Goal: Information Seeking & Learning: Learn about a topic

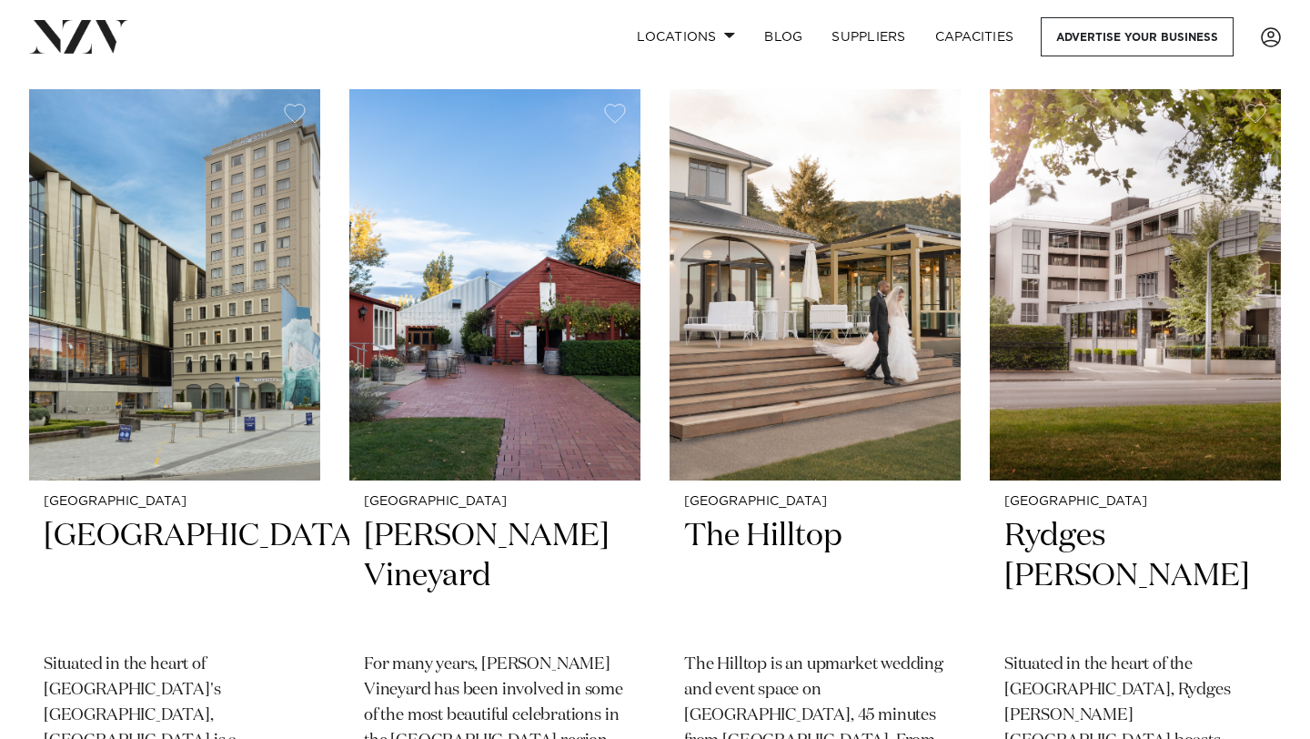
scroll to position [863, 0]
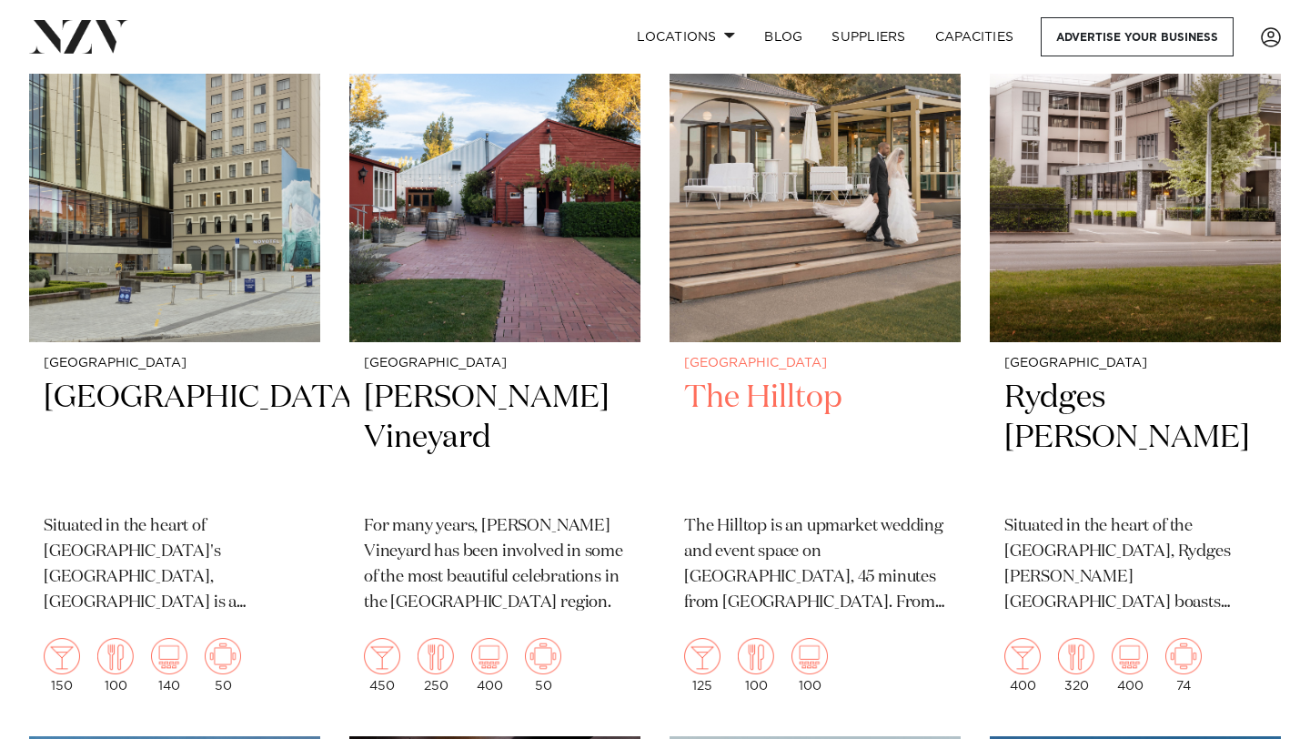
click at [750, 389] on h2 "The Hilltop" at bounding box center [815, 439] width 262 height 123
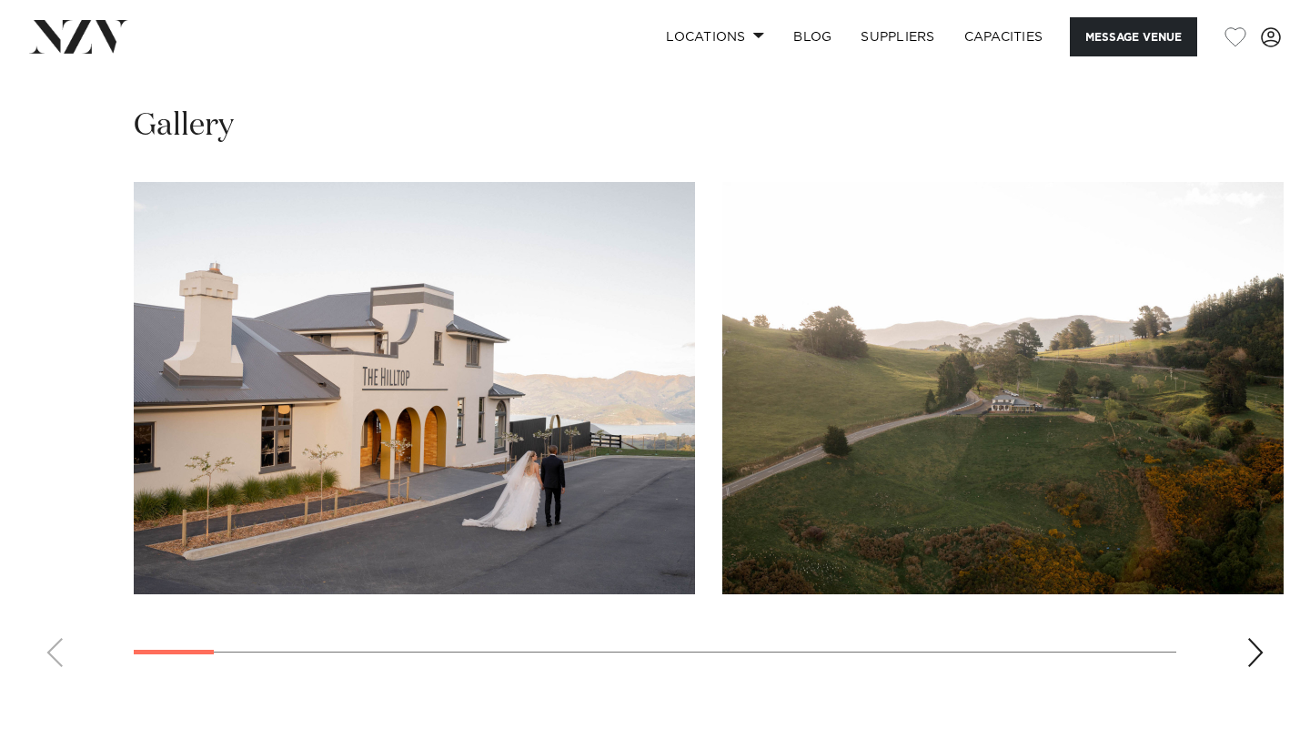
scroll to position [1670, 0]
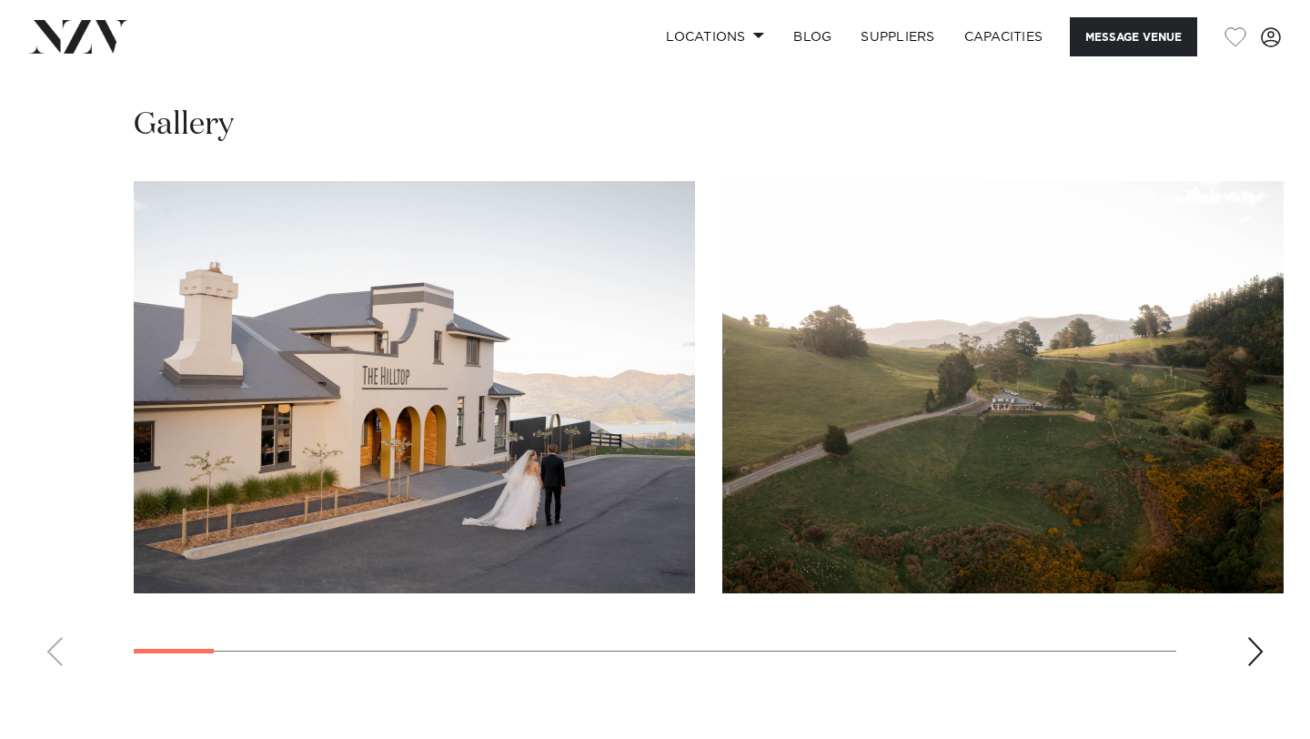
click at [1261, 637] on div "Next slide" at bounding box center [1256, 651] width 18 height 29
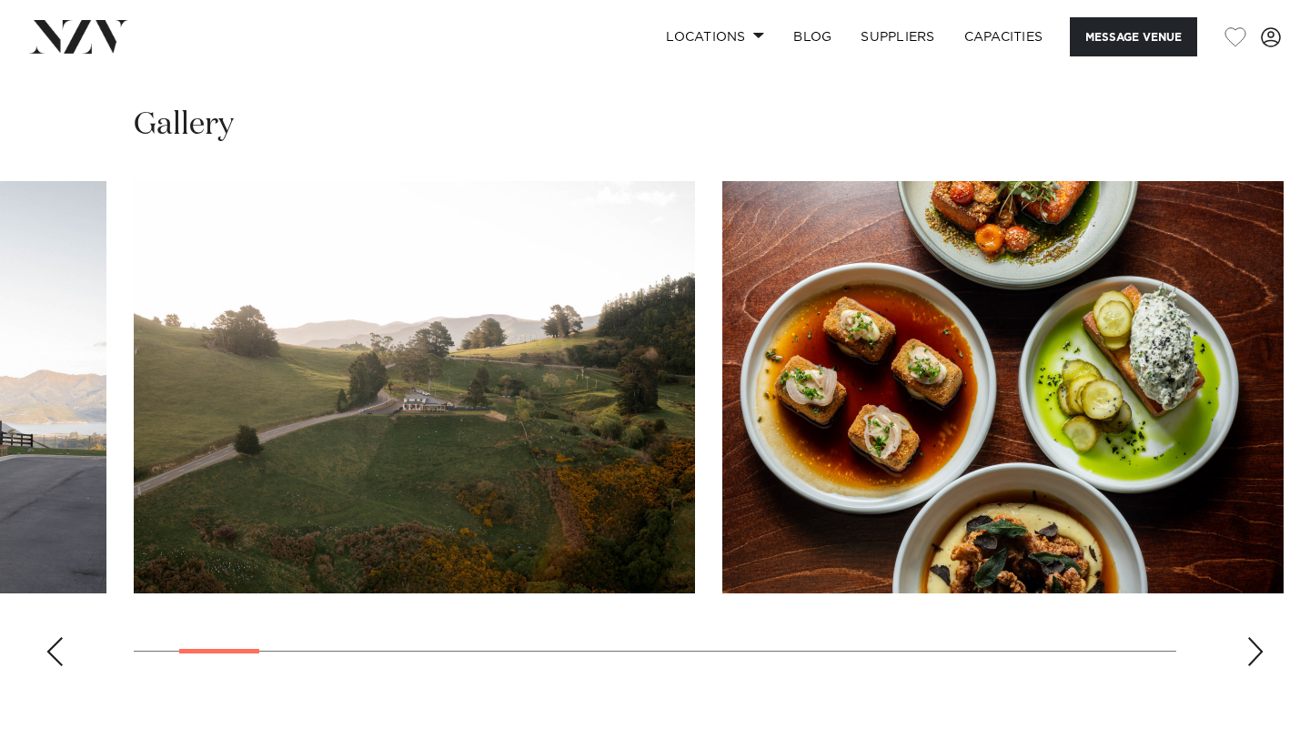
click at [1261, 637] on div "Next slide" at bounding box center [1256, 651] width 18 height 29
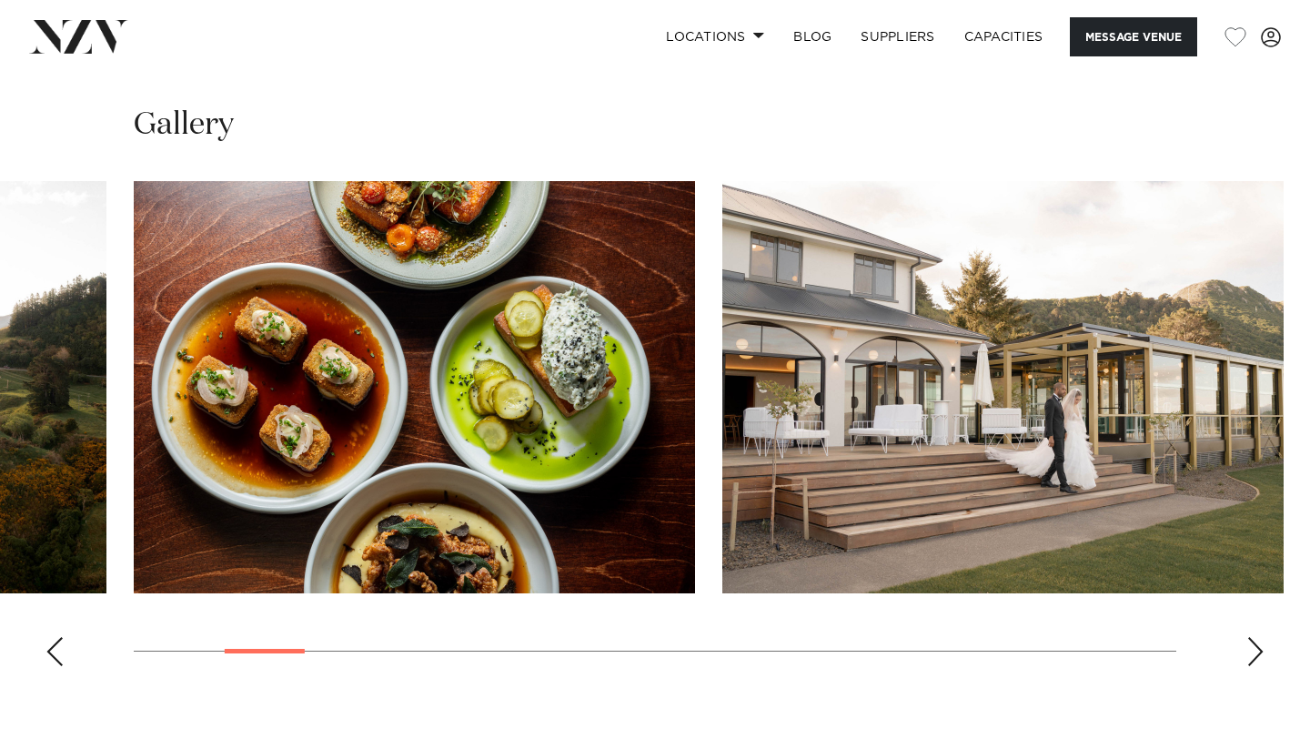
click at [1261, 637] on div "Next slide" at bounding box center [1256, 651] width 18 height 29
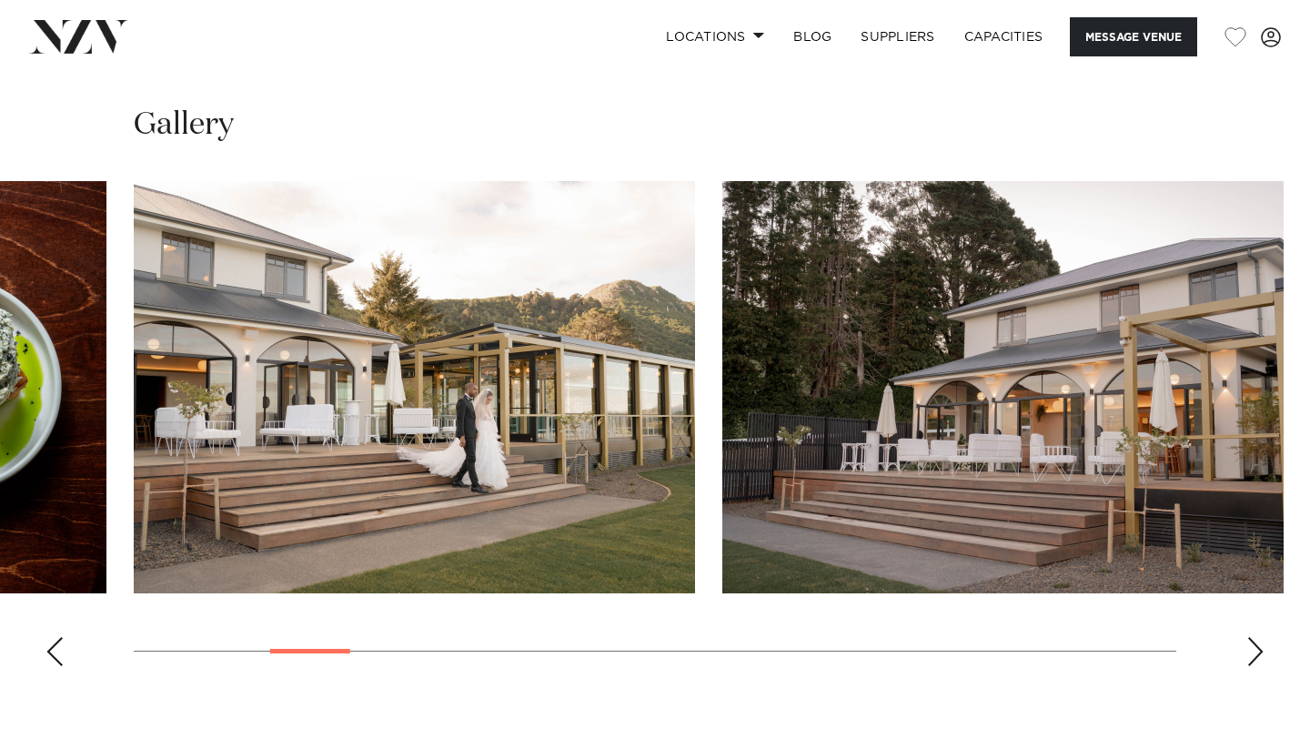
click at [1261, 637] on div "Next slide" at bounding box center [1256, 651] width 18 height 29
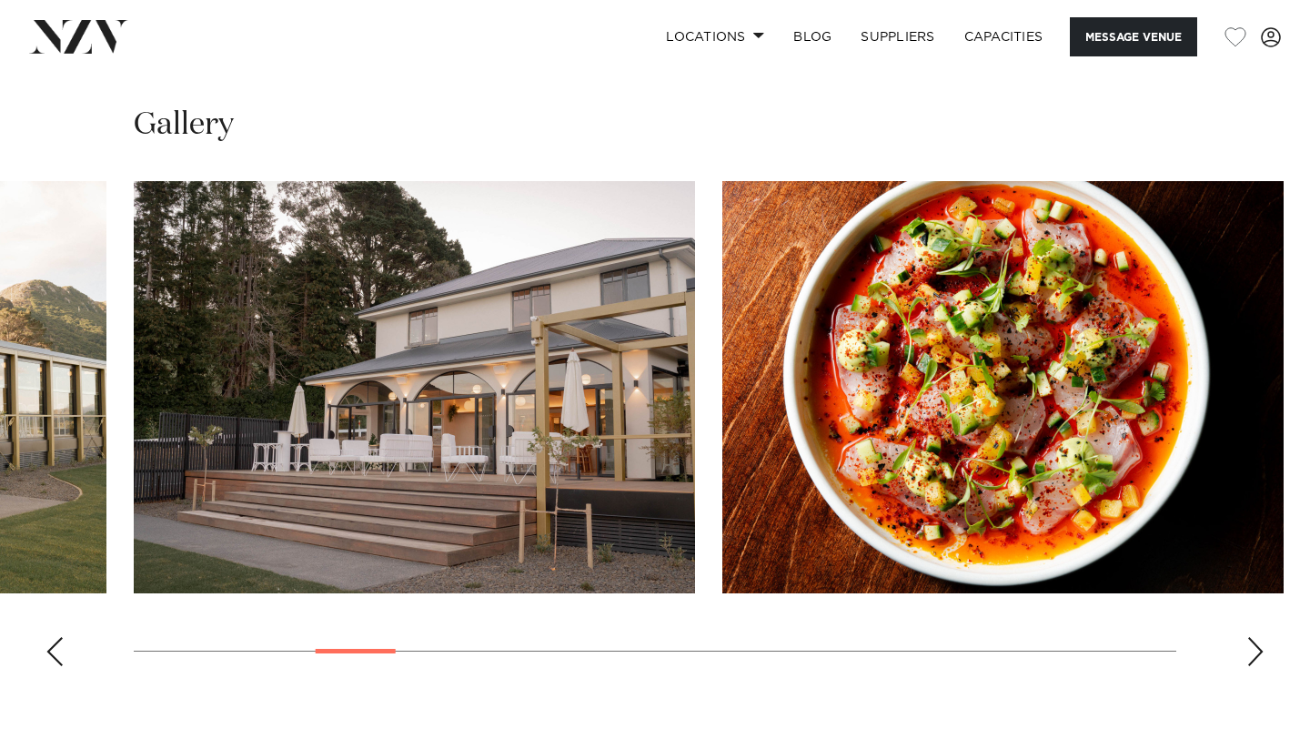
click at [1261, 637] on div "Next slide" at bounding box center [1256, 651] width 18 height 29
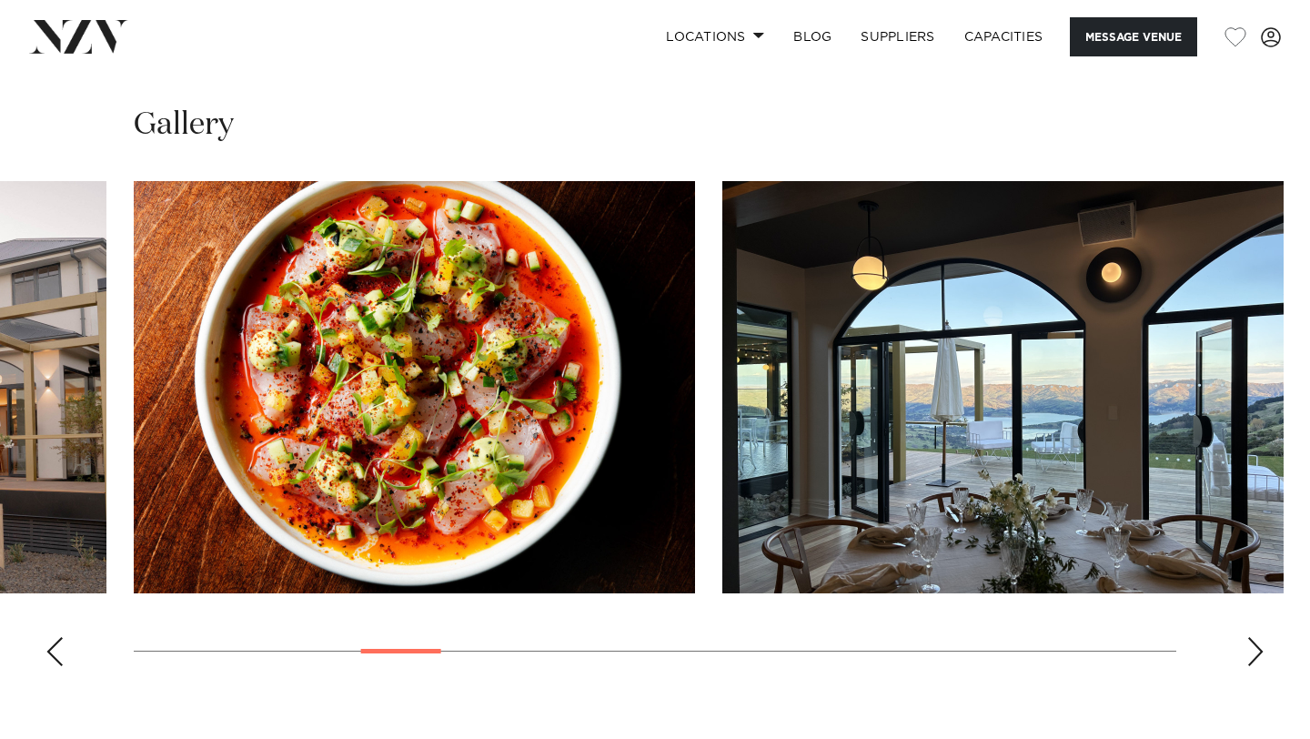
click at [1261, 637] on div "Next slide" at bounding box center [1256, 651] width 18 height 29
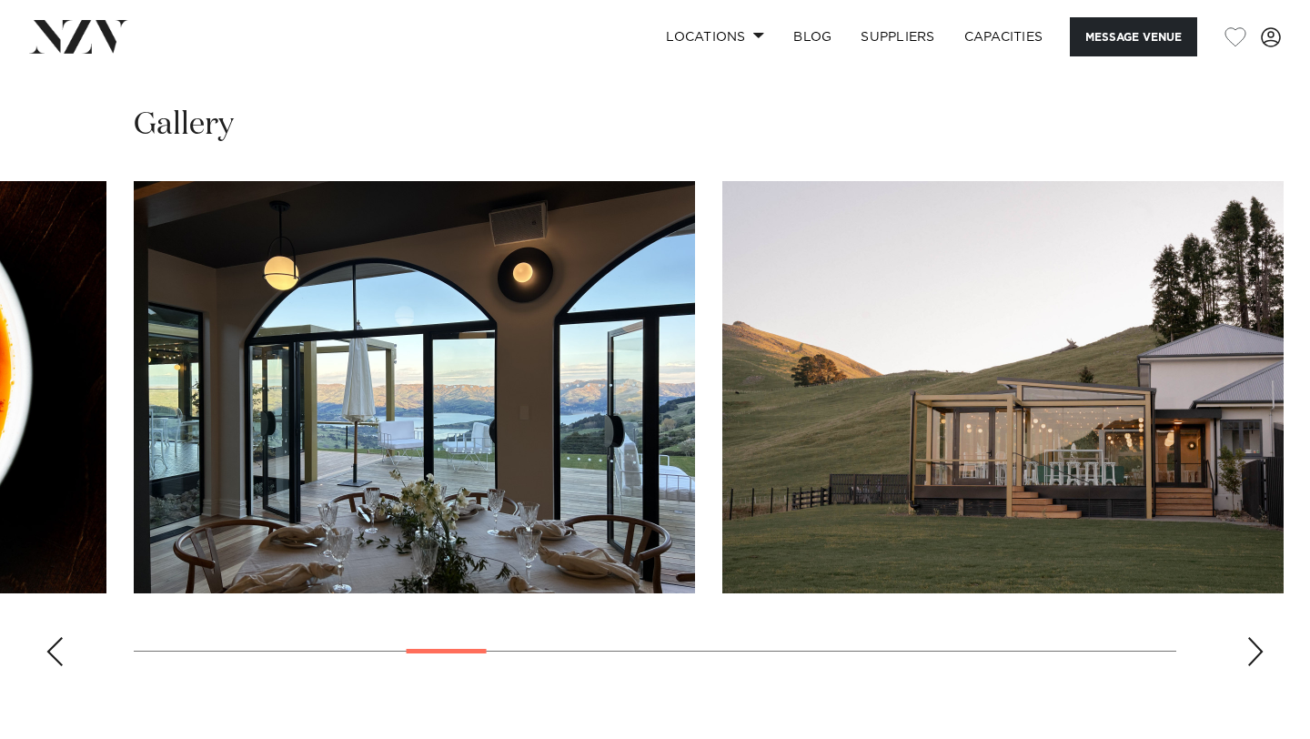
click at [1261, 637] on div "Next slide" at bounding box center [1256, 651] width 18 height 29
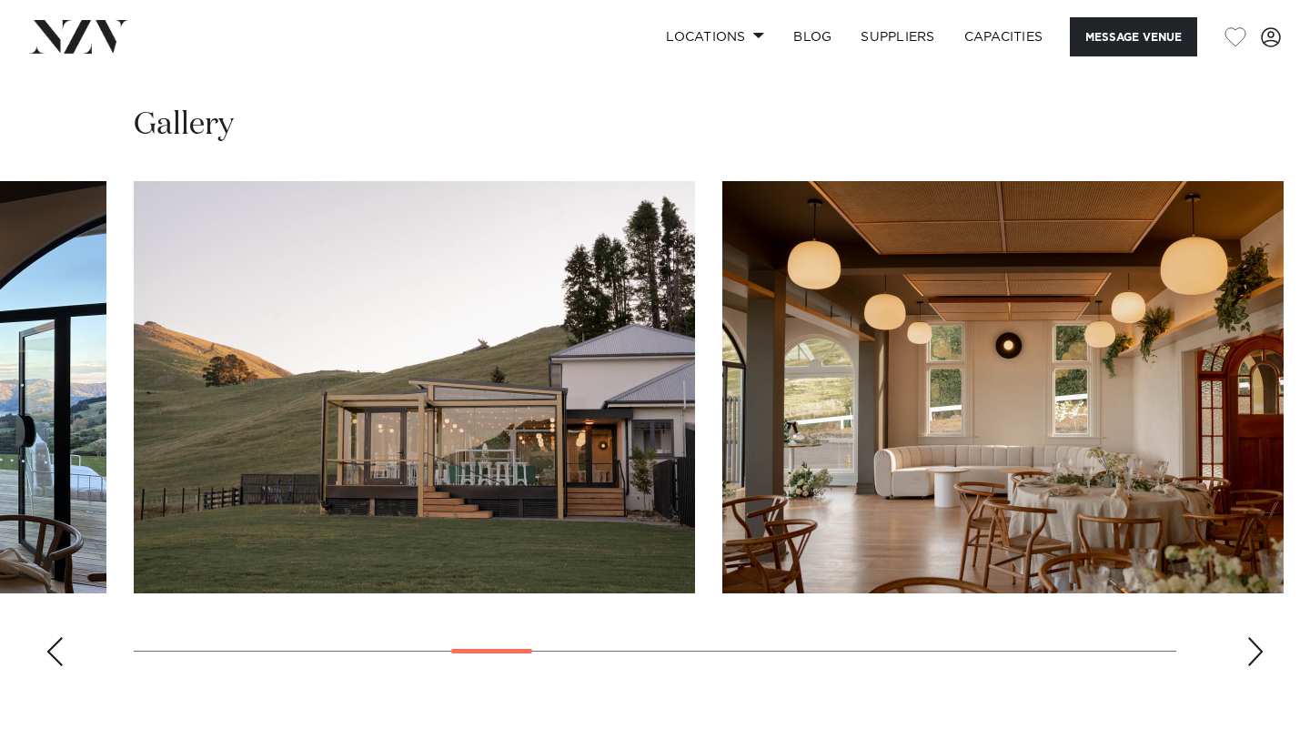
click at [1261, 637] on div "Next slide" at bounding box center [1256, 651] width 18 height 29
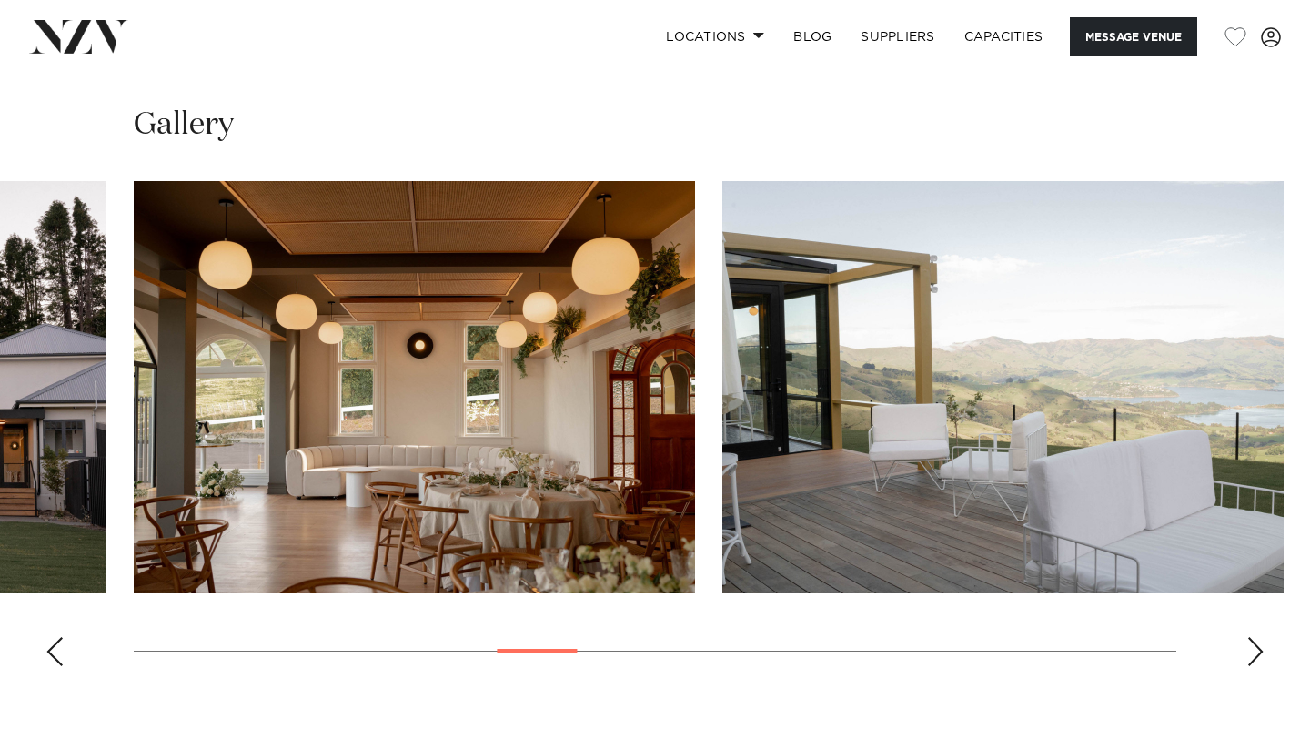
click at [1261, 637] on div "Next slide" at bounding box center [1256, 651] width 18 height 29
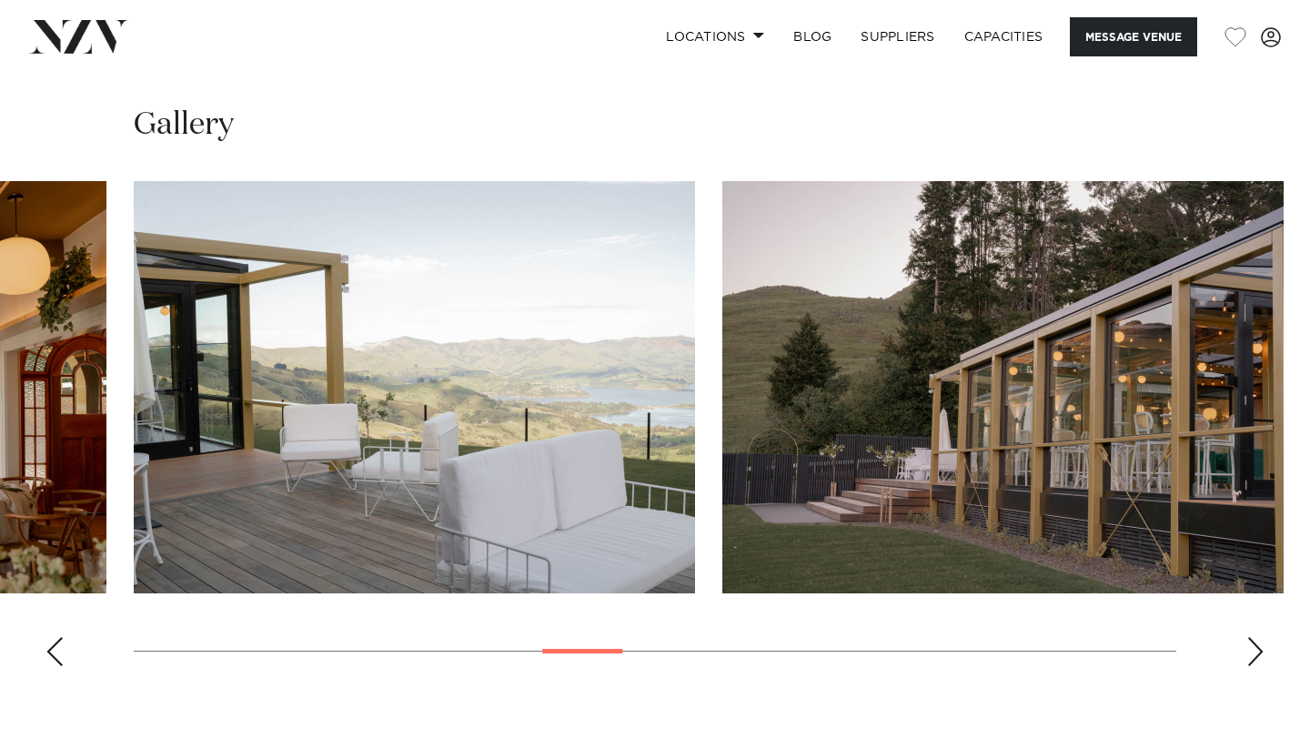
click at [1261, 637] on div "Next slide" at bounding box center [1256, 651] width 18 height 29
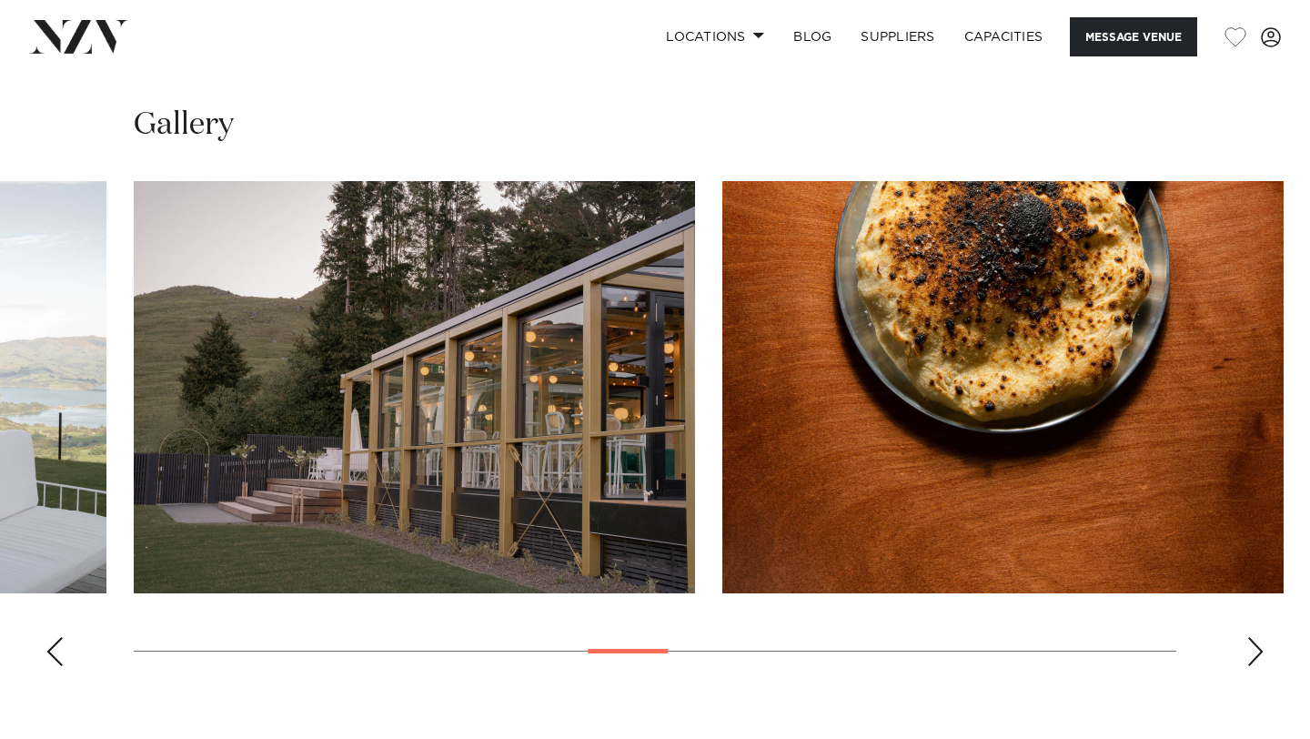
click at [1261, 637] on div "Next slide" at bounding box center [1256, 651] width 18 height 29
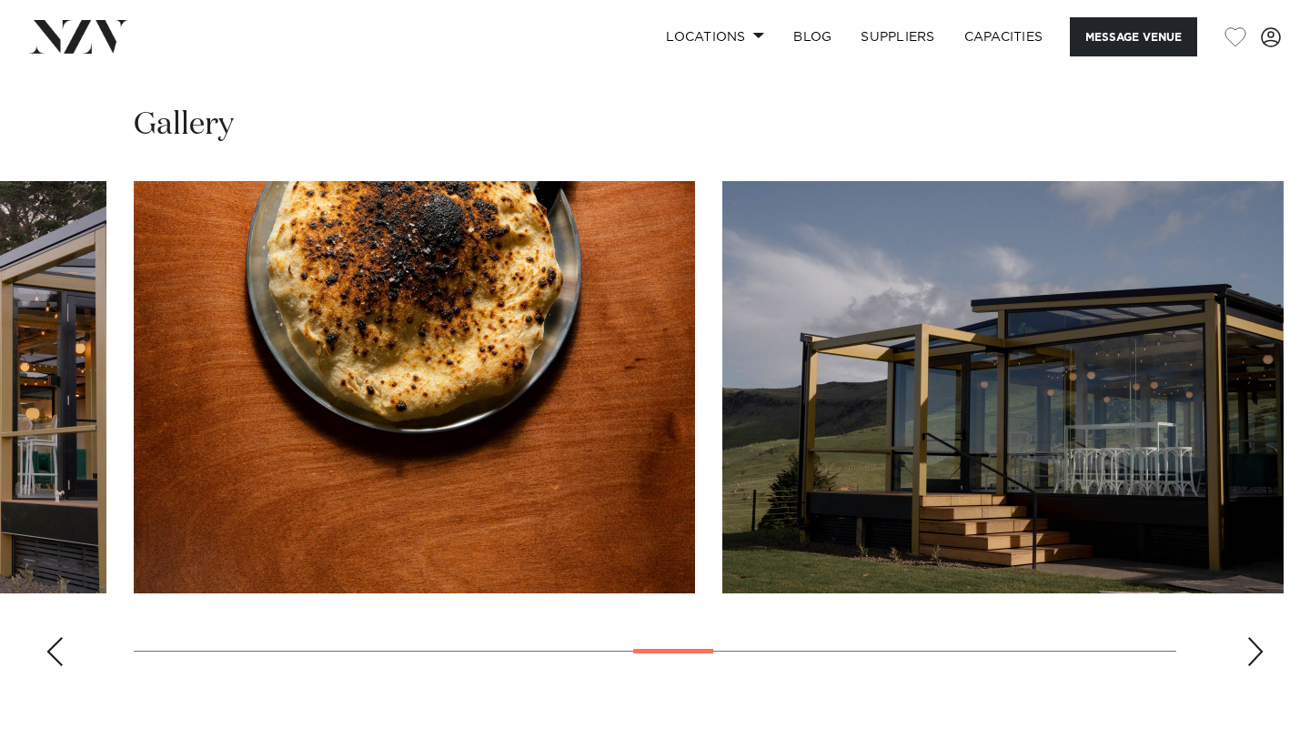
click at [1261, 637] on div "Next slide" at bounding box center [1256, 651] width 18 height 29
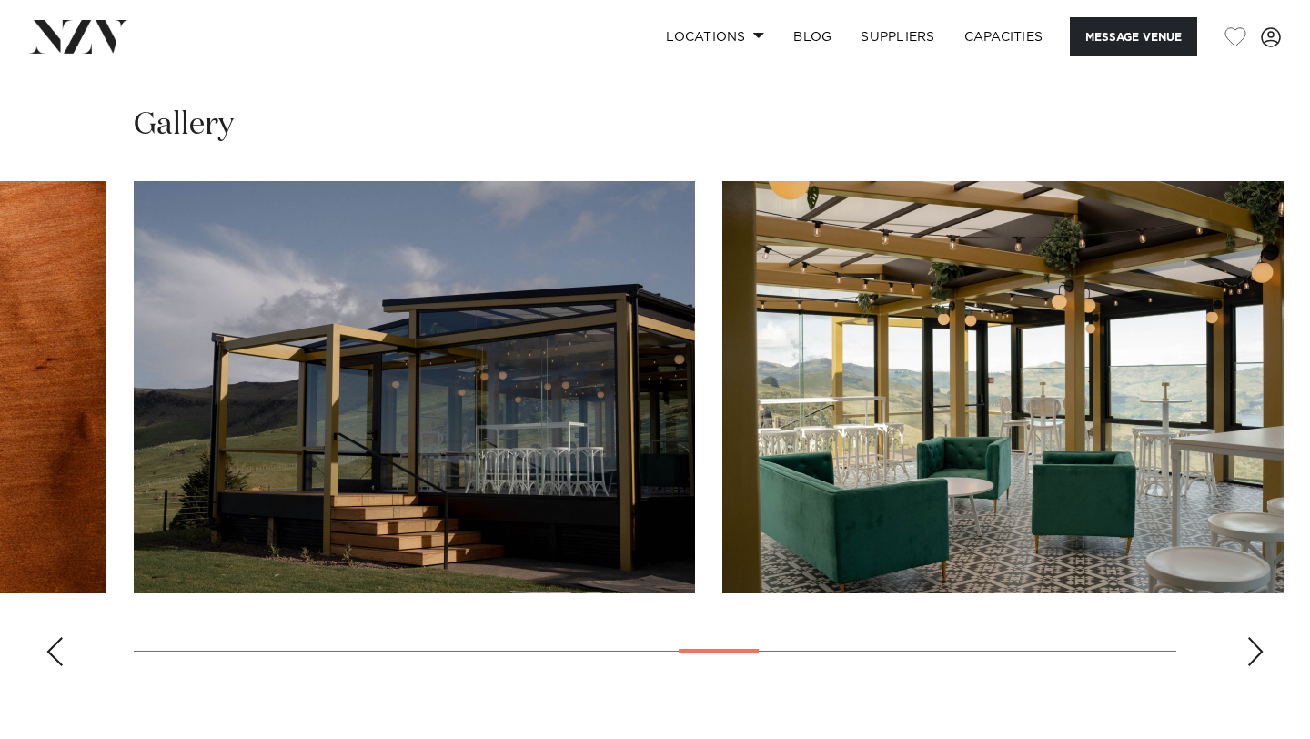
click at [1261, 637] on div "Next slide" at bounding box center [1256, 651] width 18 height 29
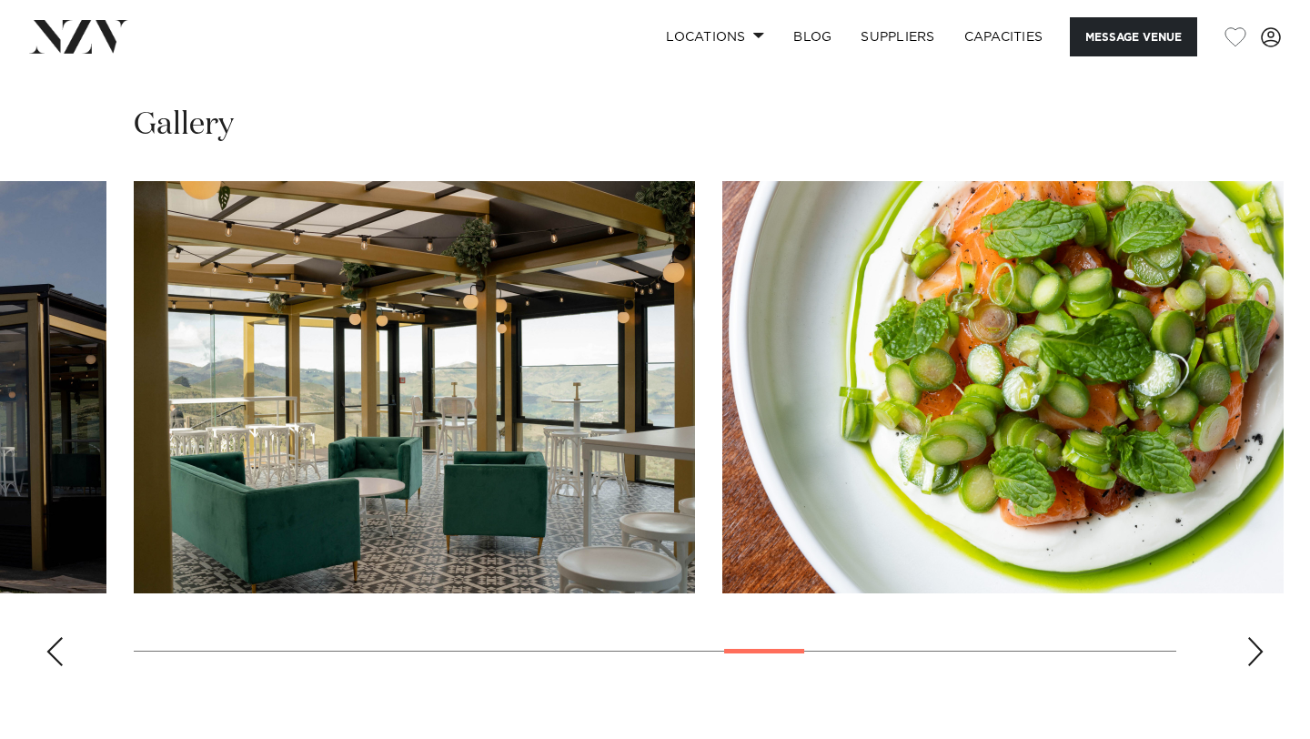
click at [1261, 637] on div "Next slide" at bounding box center [1256, 651] width 18 height 29
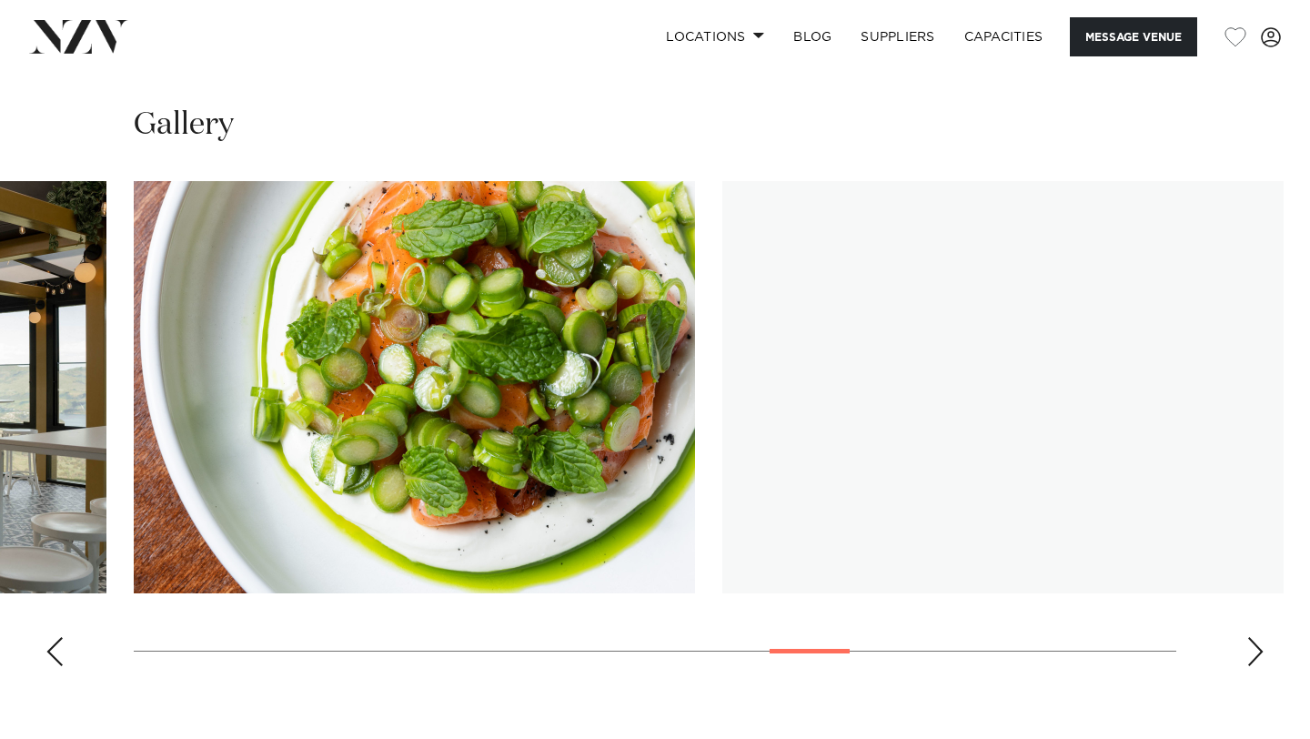
click at [1261, 637] on div "Next slide" at bounding box center [1256, 651] width 18 height 29
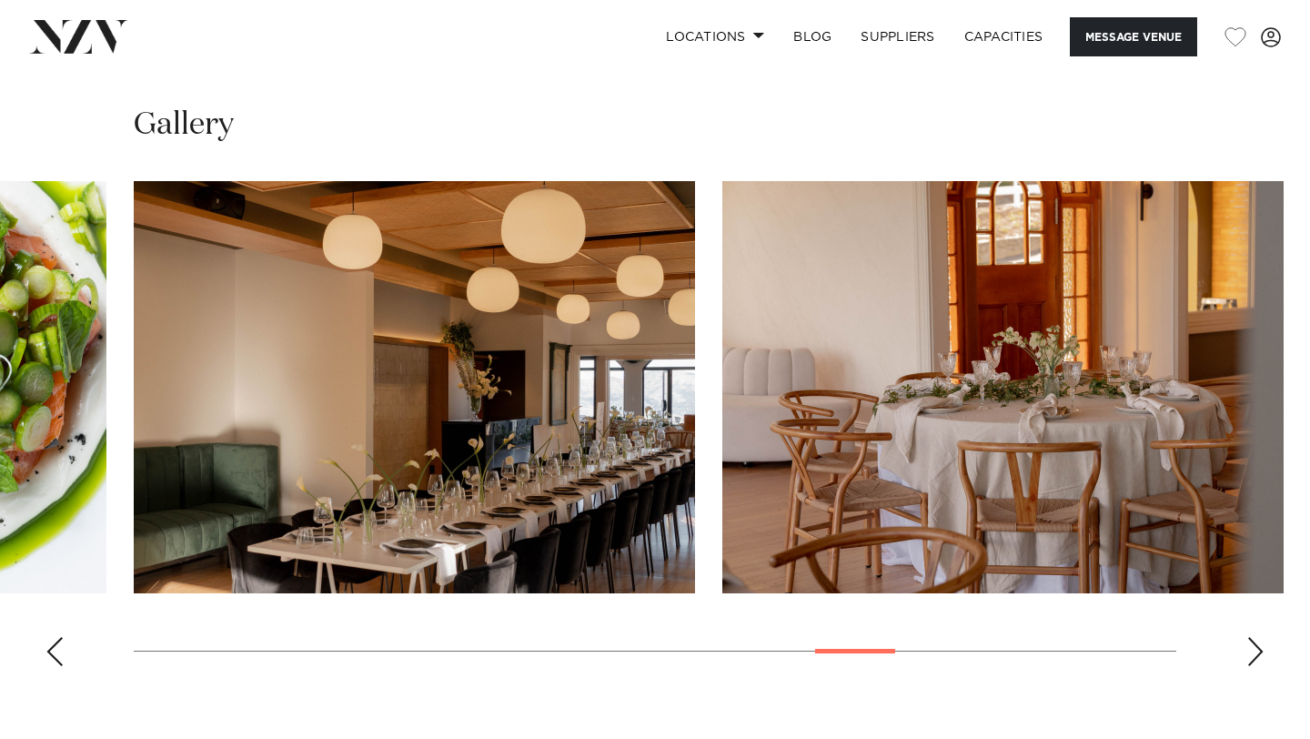
click at [1261, 637] on div "Next slide" at bounding box center [1256, 651] width 18 height 29
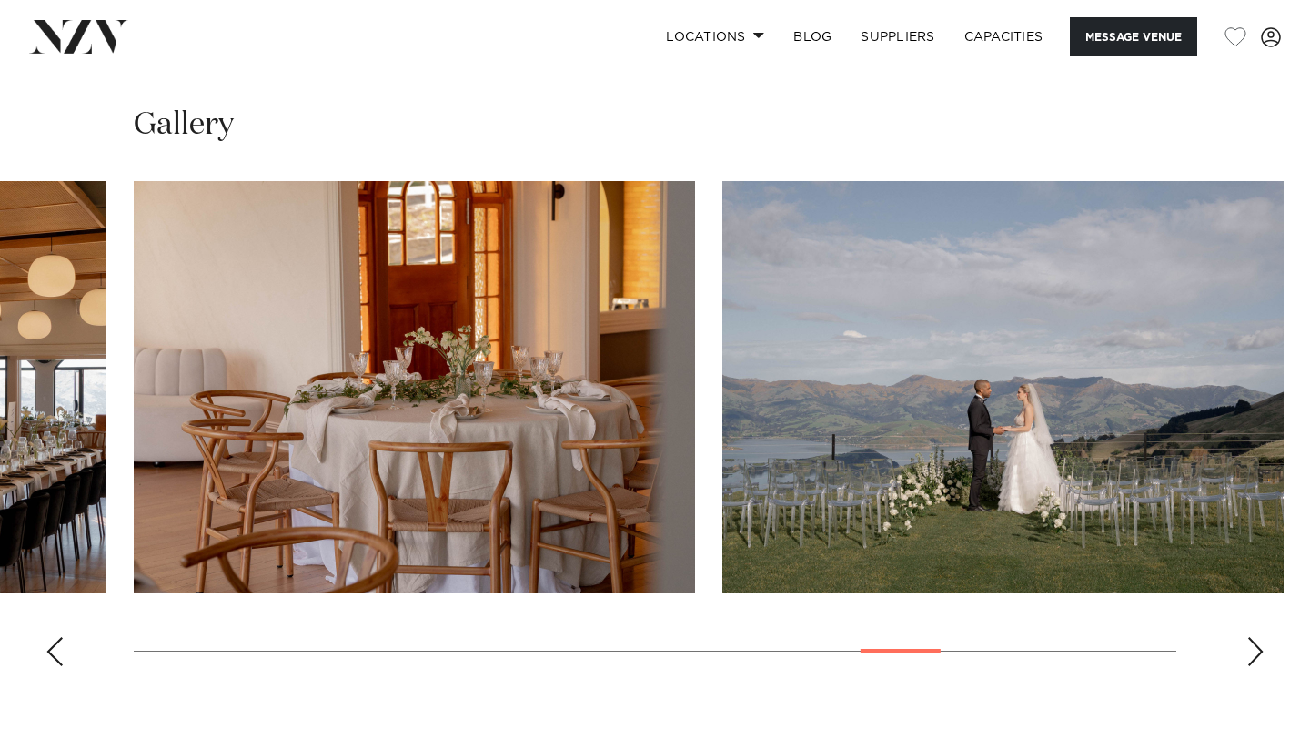
click at [1261, 637] on div "Next slide" at bounding box center [1256, 651] width 18 height 29
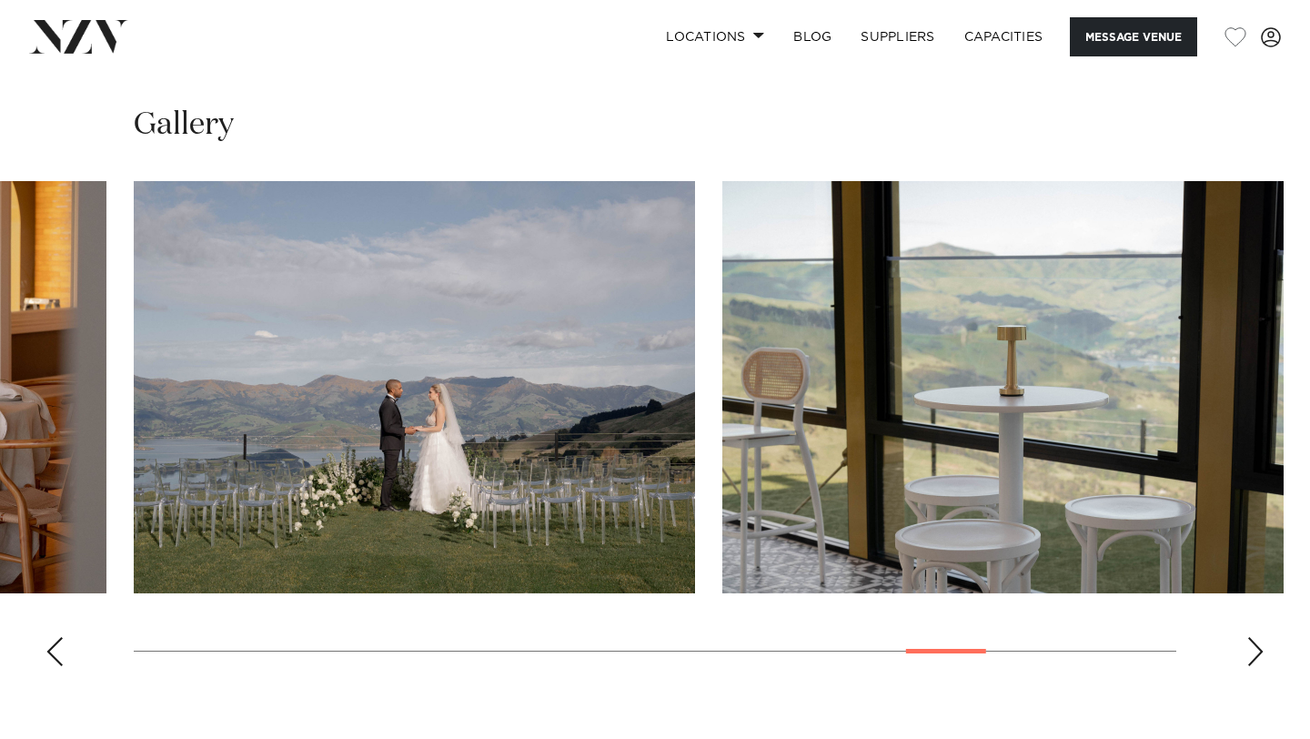
click at [1261, 637] on div "Next slide" at bounding box center [1256, 651] width 18 height 29
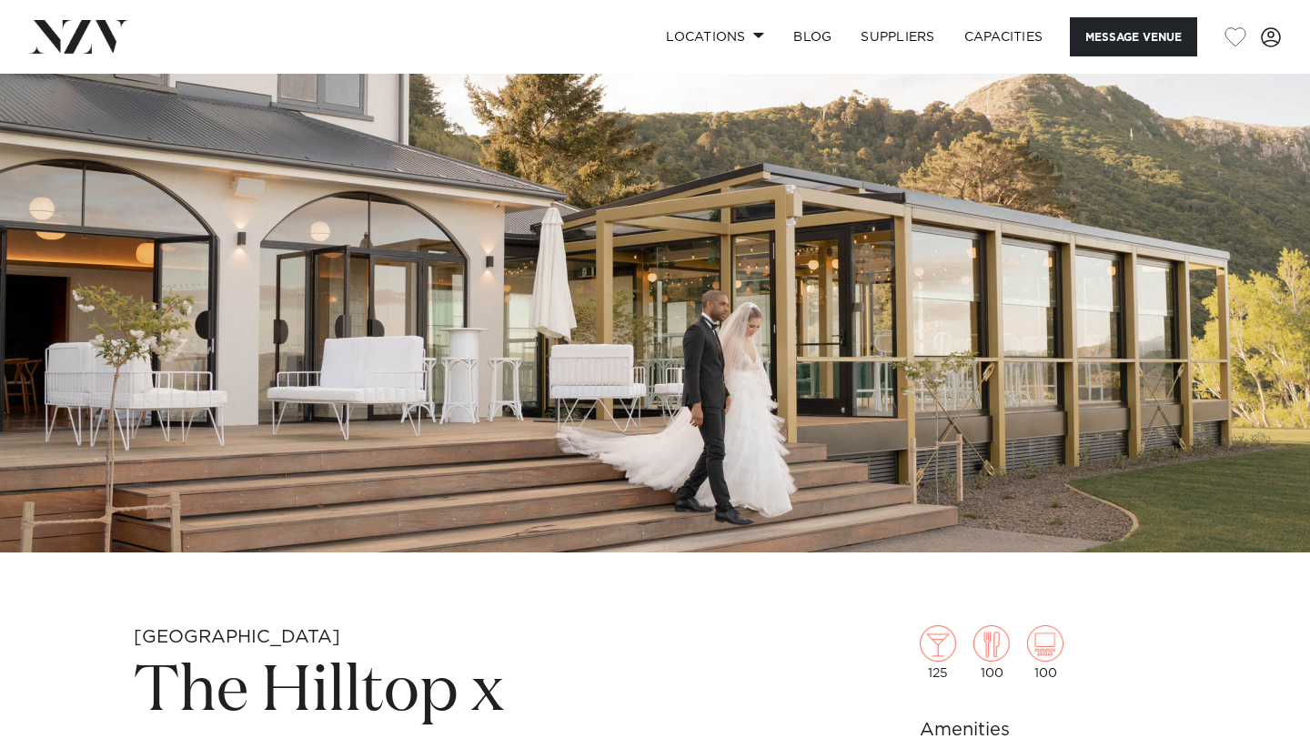
scroll to position [0, 0]
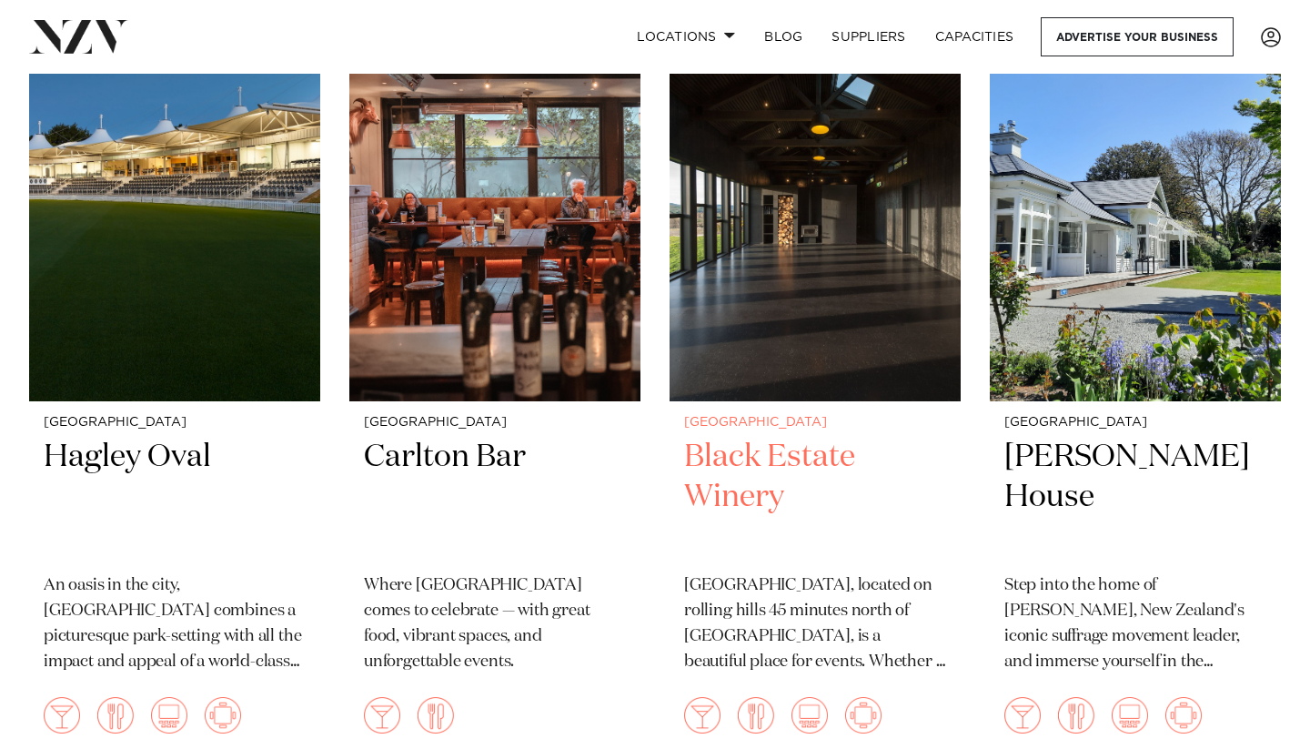
scroll to position [2378, 0]
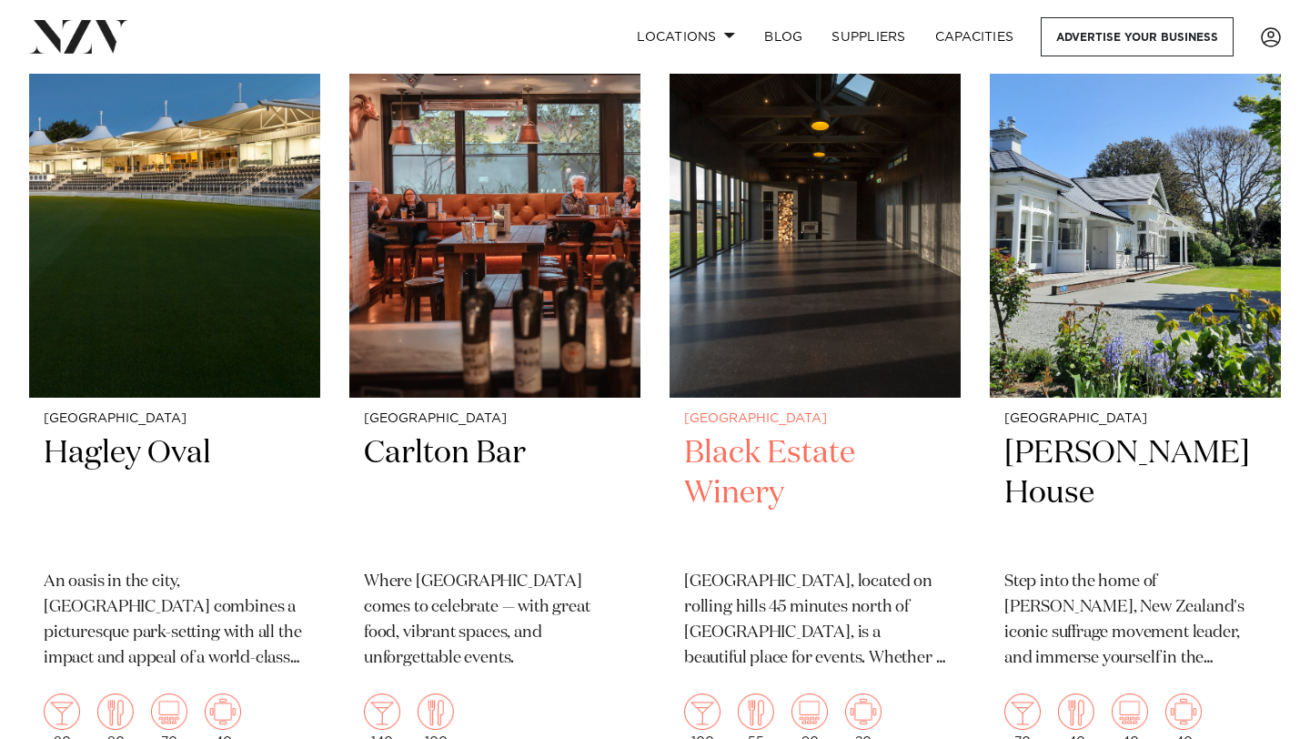
click at [750, 476] on h2 "Black Estate Winery" at bounding box center [815, 494] width 262 height 123
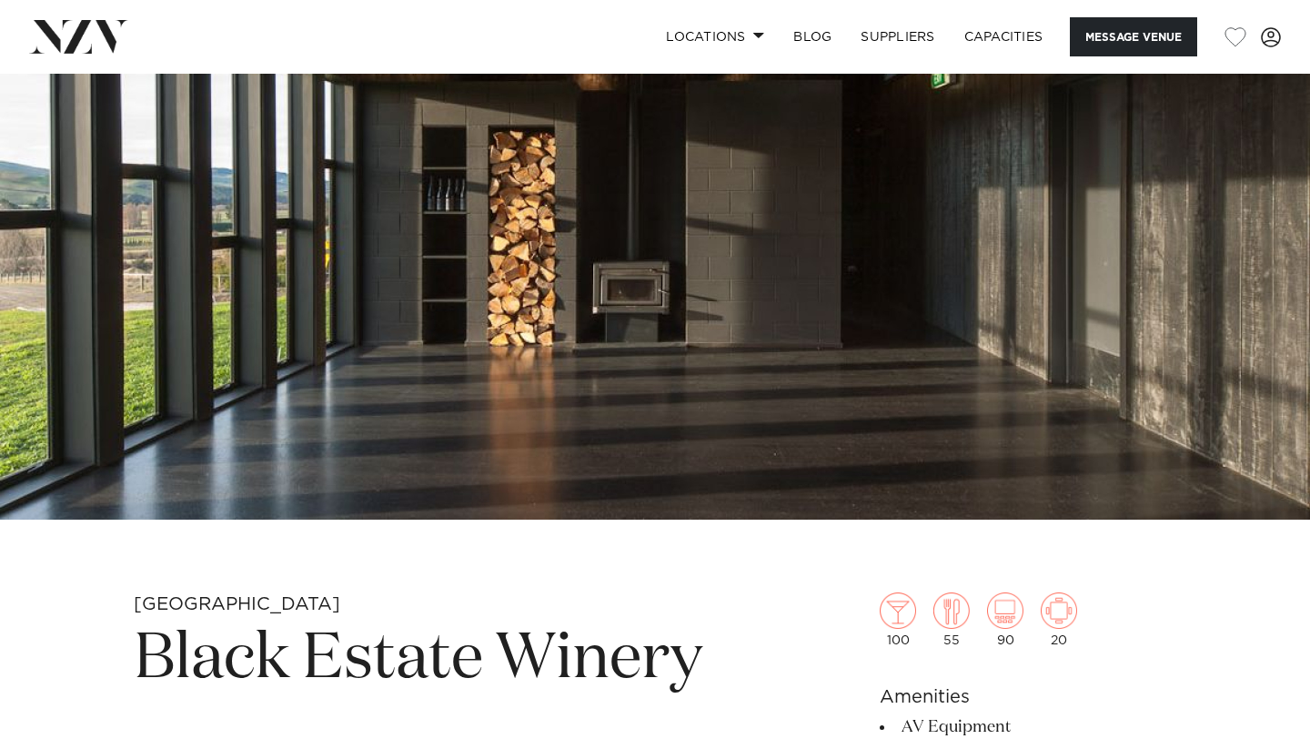
scroll to position [187, 0]
